Goal: Navigation & Orientation: Find specific page/section

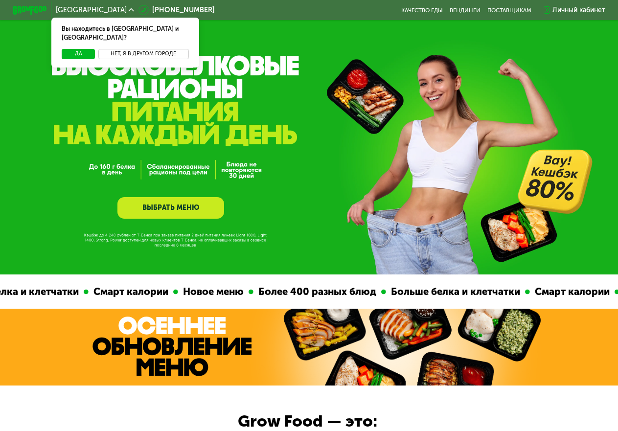
click at [153, 49] on button "Нет, я в другом городе" at bounding box center [143, 54] width 90 height 10
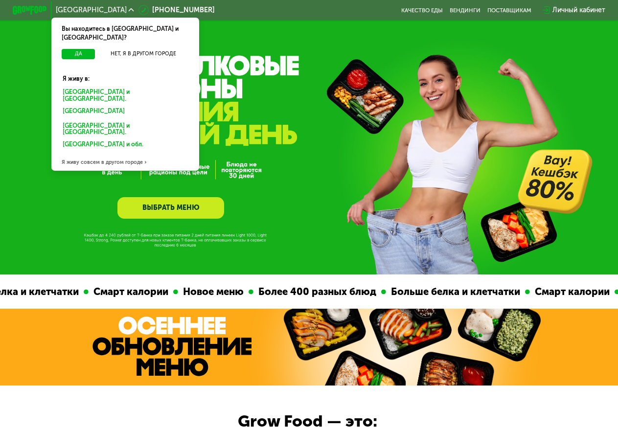
click at [64, 105] on div "[GEOGRAPHIC_DATA]" at bounding box center [124, 112] width 134 height 14
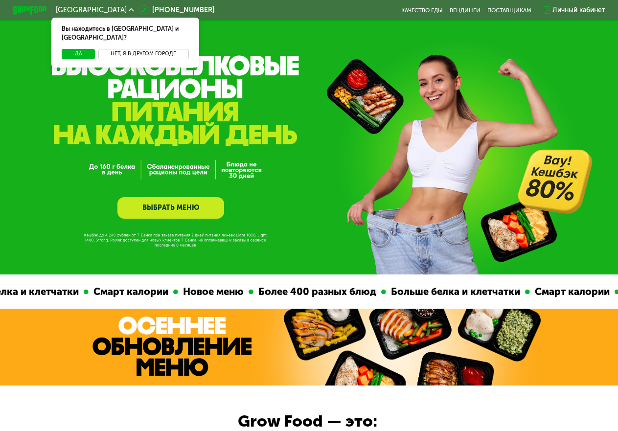
click at [150, 49] on button "Нет, я в другом городе" at bounding box center [143, 54] width 90 height 10
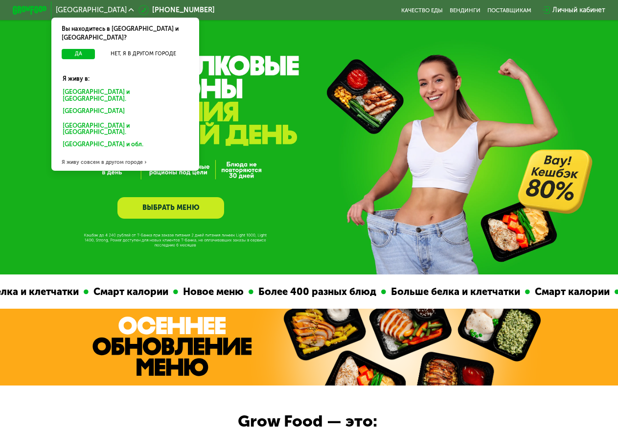
click at [111, 154] on div "Я живу совсем в другом городе" at bounding box center [125, 162] width 148 height 17
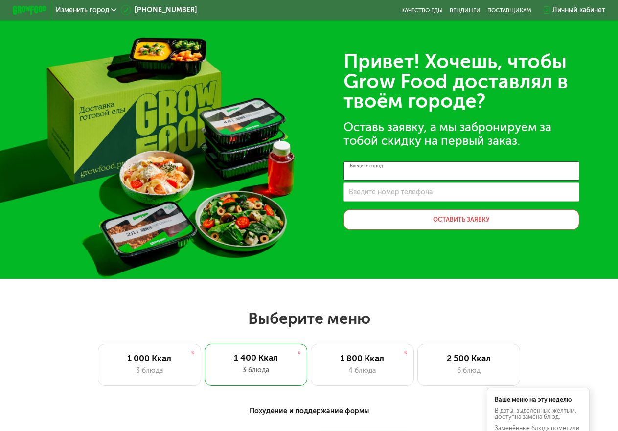
click at [408, 176] on input "Введите город" at bounding box center [461, 170] width 236 height 19
type input "**********"
click at [69, 5] on div "Изменить город" at bounding box center [85, 10] width 69 height 16
click at [91, 11] on span "Изменить город" at bounding box center [82, 10] width 53 height 7
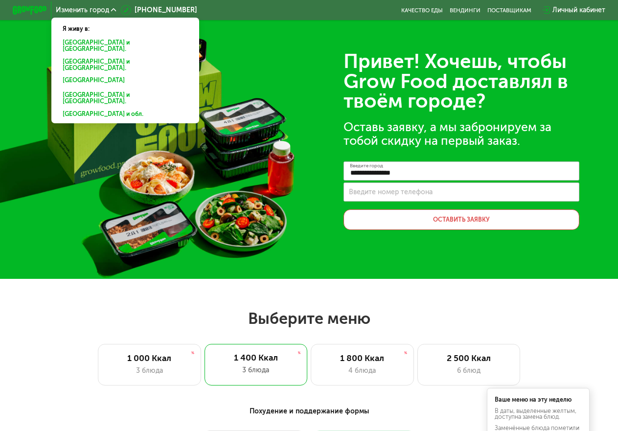
click at [75, 74] on div "[GEOGRAPHIC_DATA]" at bounding box center [125, 81] width 137 height 14
